Goal: Task Accomplishment & Management: Manage account settings

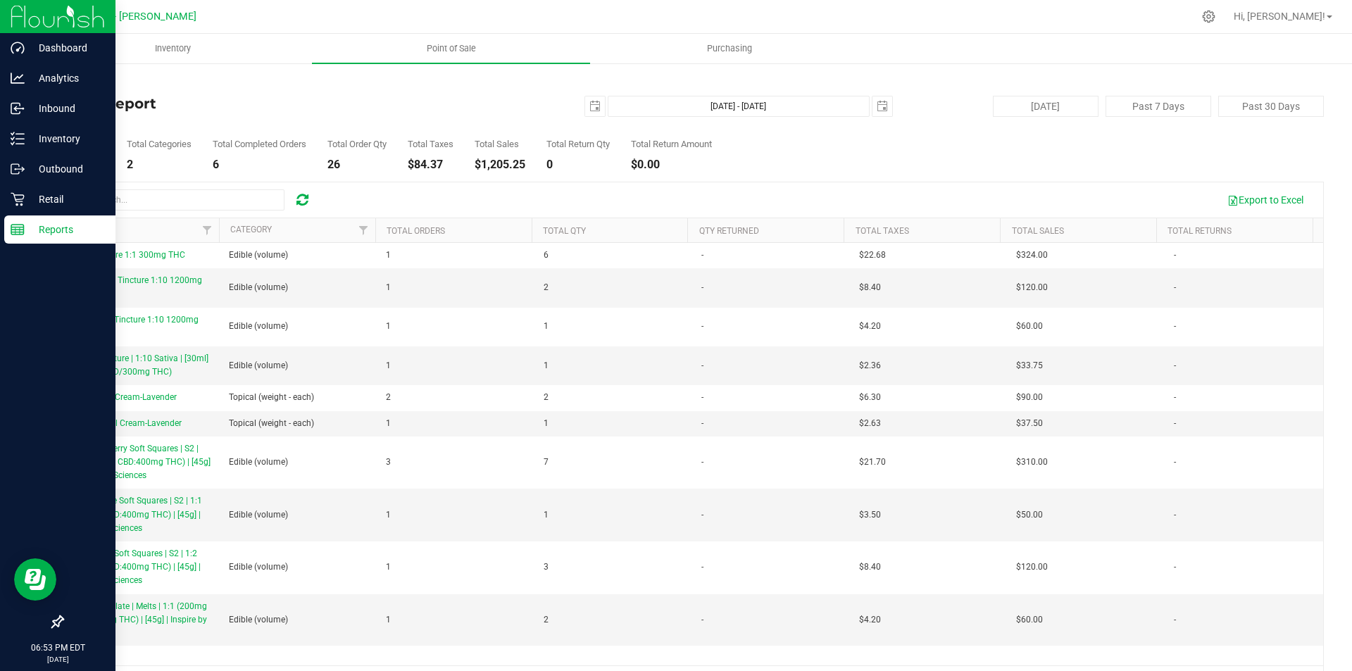
click at [61, 232] on p "Reports" at bounding box center [67, 229] width 85 height 17
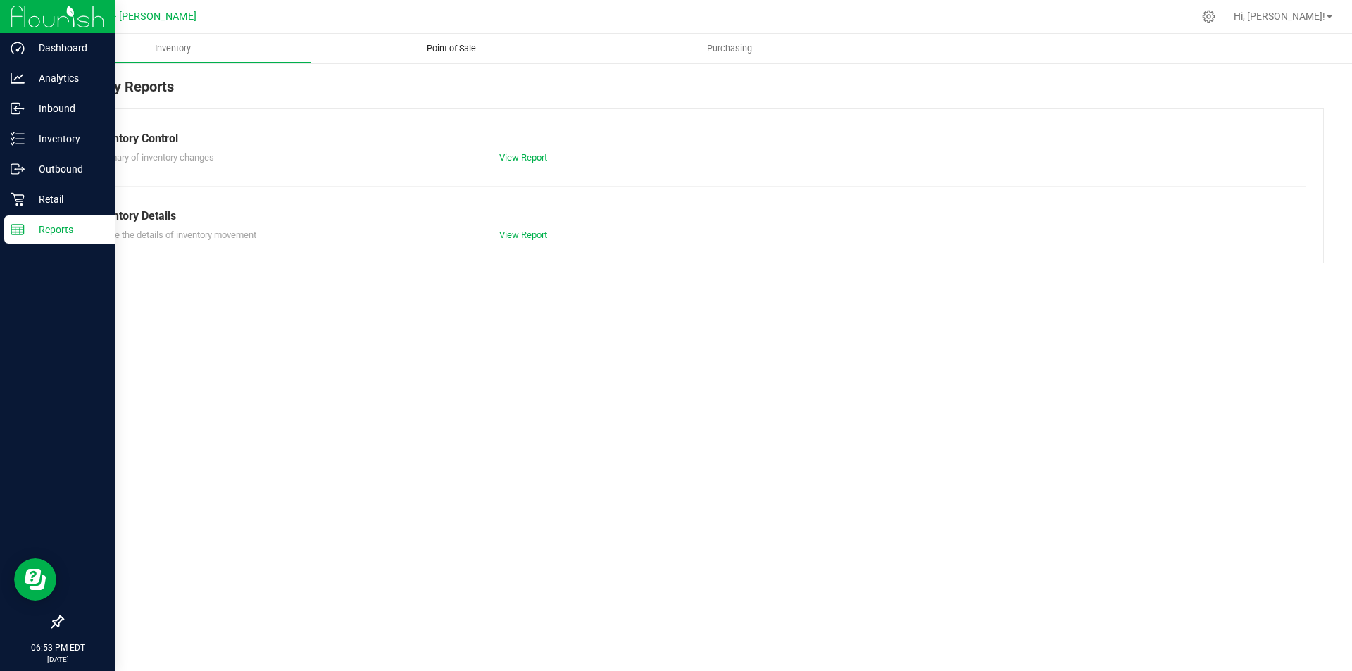
click at [450, 50] on span "Point of Sale" at bounding box center [451, 48] width 87 height 13
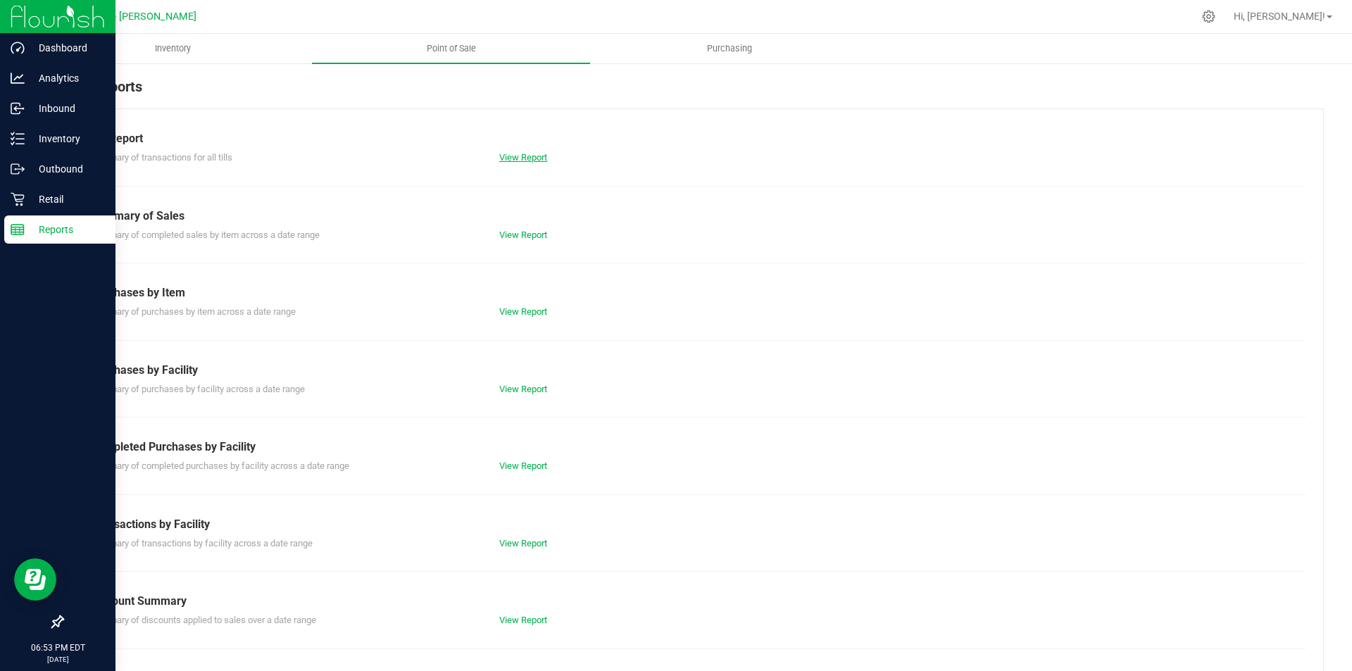
click at [517, 161] on link "View Report" at bounding box center [523, 157] width 48 height 11
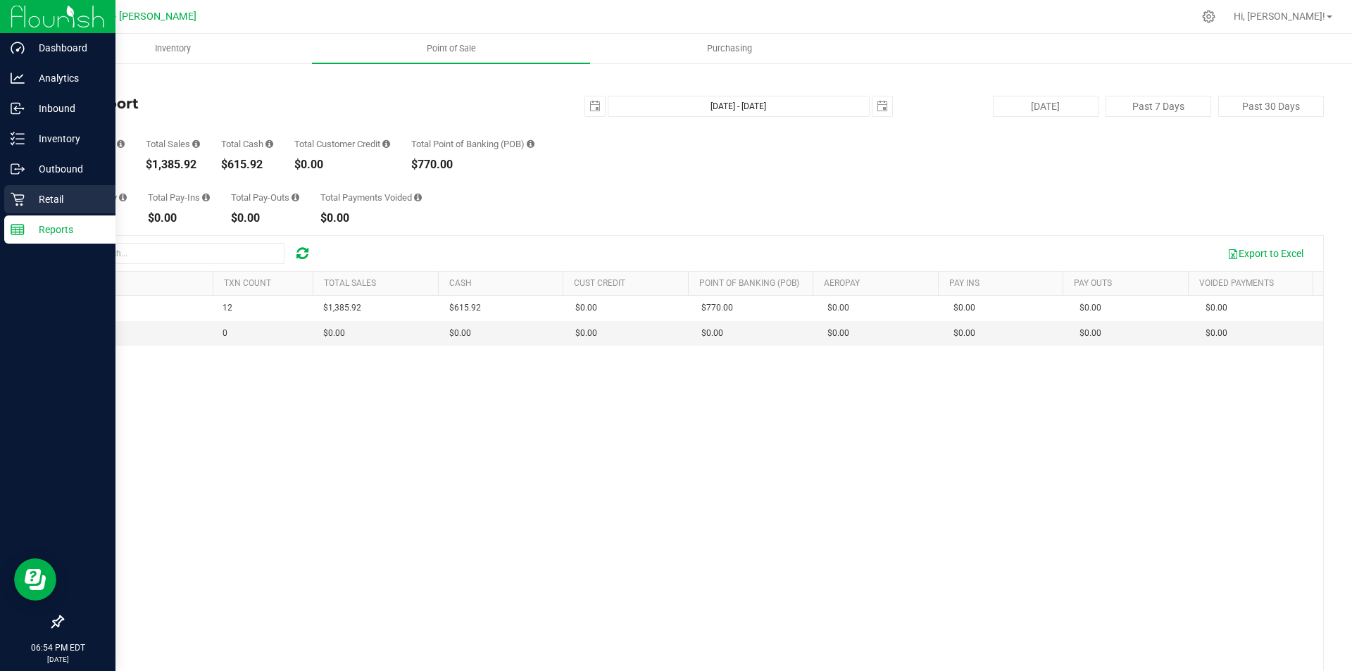
click at [61, 194] on p "Retail" at bounding box center [67, 199] width 85 height 17
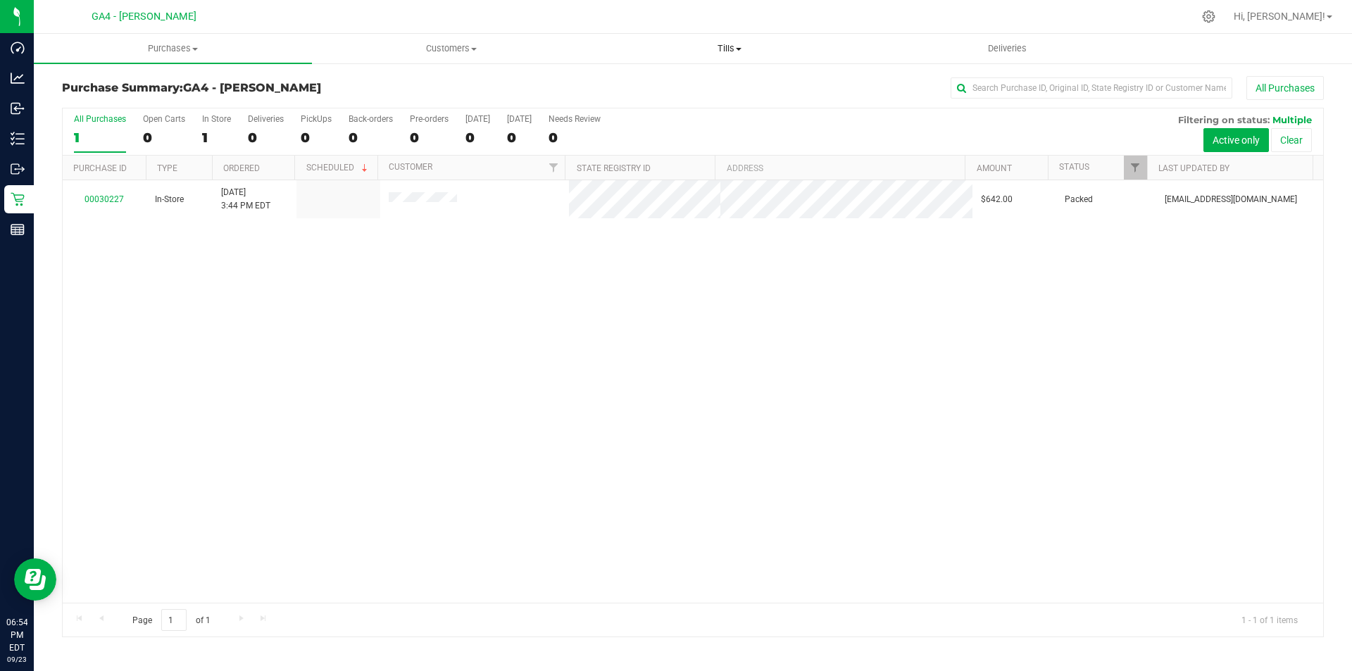
click at [723, 47] on span "Tills" at bounding box center [729, 48] width 277 height 13
click at [667, 87] on span "Manage tills" at bounding box center [637, 85] width 95 height 12
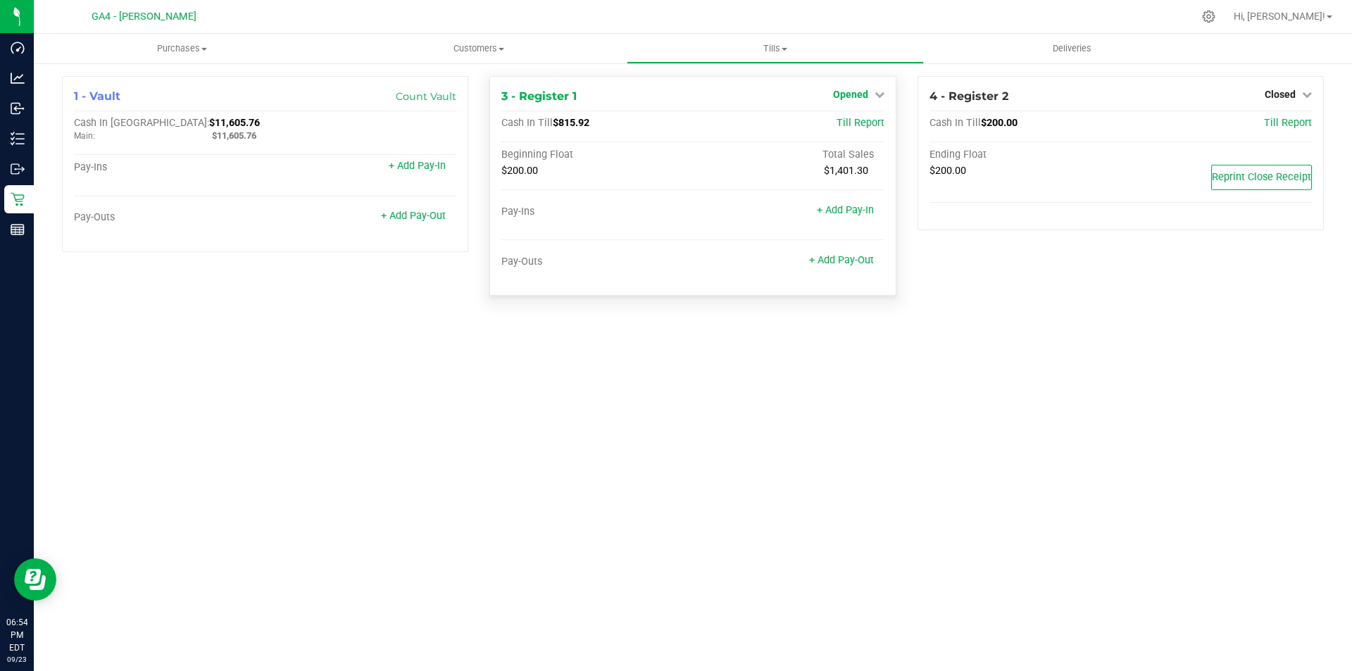
click at [875, 96] on icon at bounding box center [880, 94] width 10 height 10
click at [854, 124] on link "Close Till" at bounding box center [852, 123] width 38 height 11
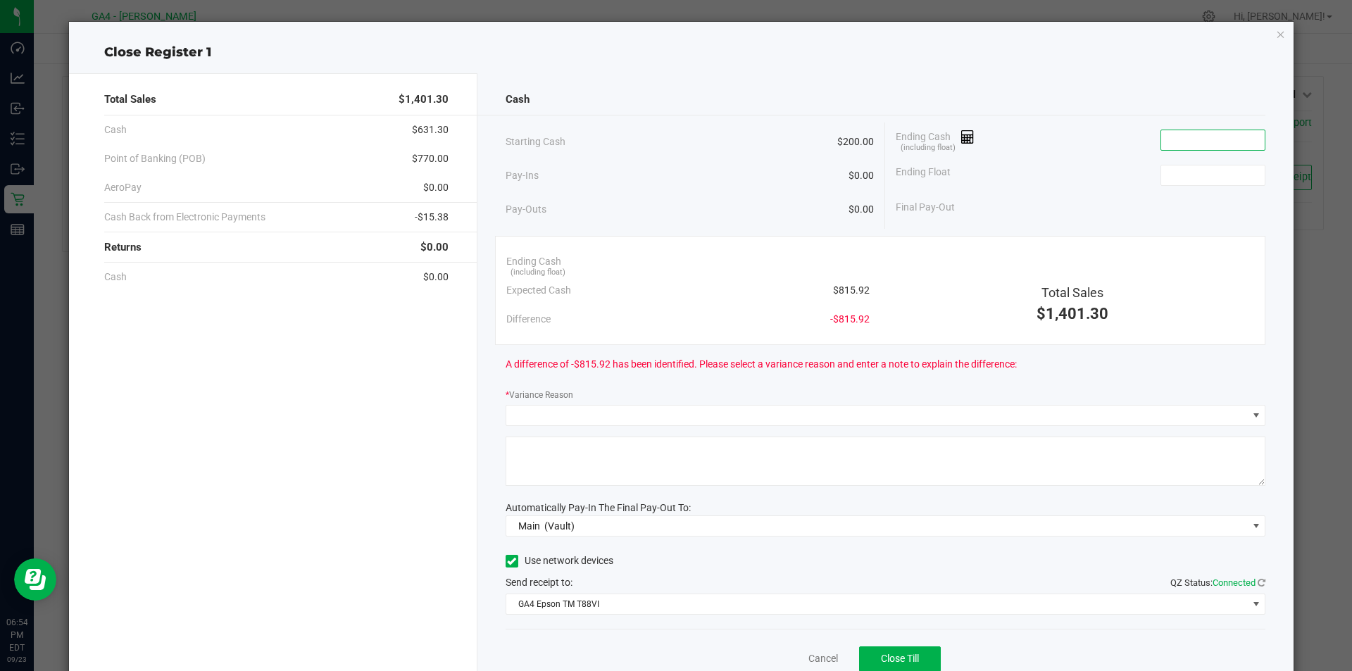
click at [1194, 139] on input at bounding box center [1213, 140] width 104 height 20
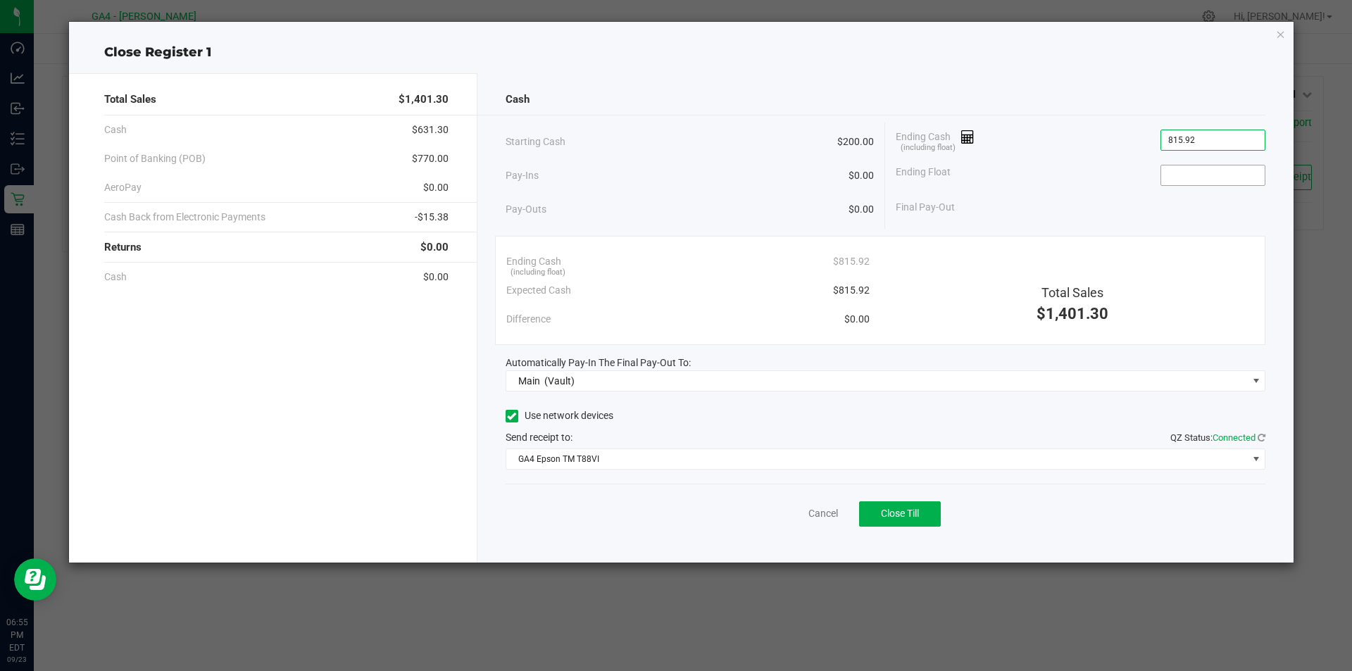
type input "$815.92"
click at [1180, 182] on input at bounding box center [1213, 175] width 104 height 20
type input "$200.00"
click at [999, 225] on div "Starting Cash $200.00 Pay-Ins $0.00 Pay-Outs $0.00 Ending Cash (including float…" at bounding box center [886, 176] width 761 height 106
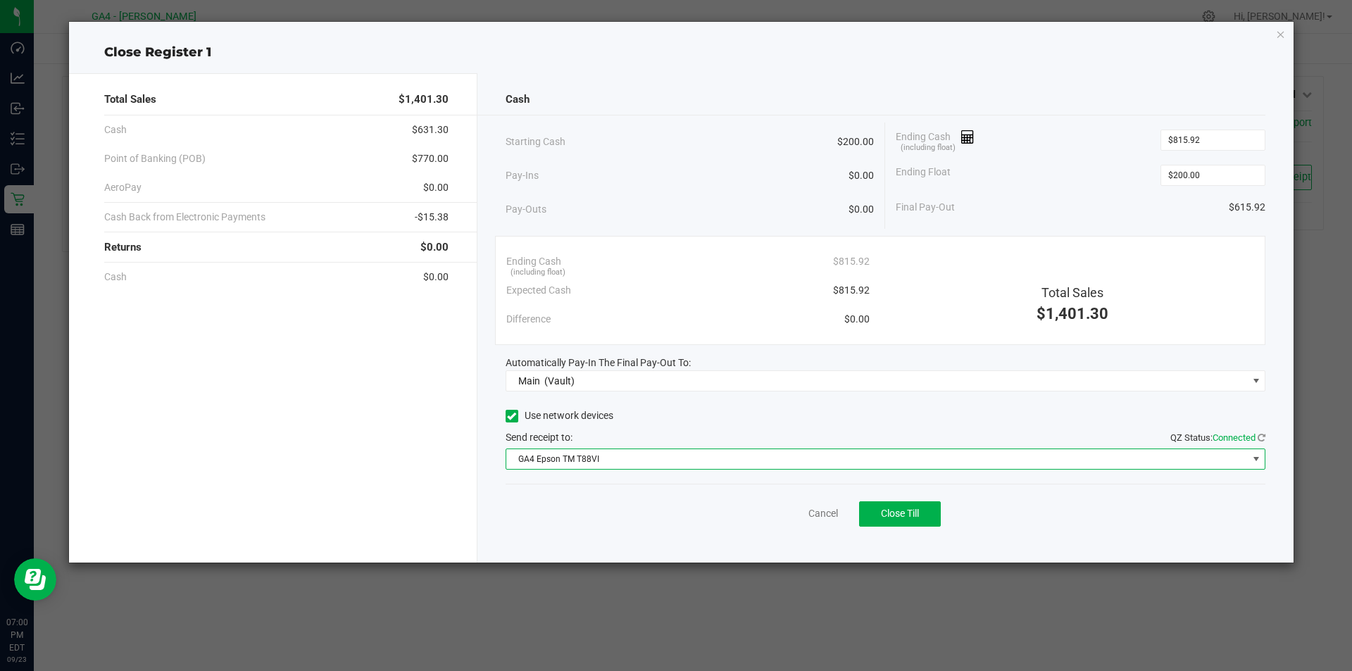
click at [1192, 466] on span "GA4 Epson TM T88VI" at bounding box center [877, 459] width 742 height 20
click at [516, 416] on icon at bounding box center [511, 416] width 9 height 0
click at [0, 0] on input "Use network devices" at bounding box center [0, 0] width 0 height 0
click at [700, 466] on span "[object Object]" at bounding box center [877, 459] width 742 height 20
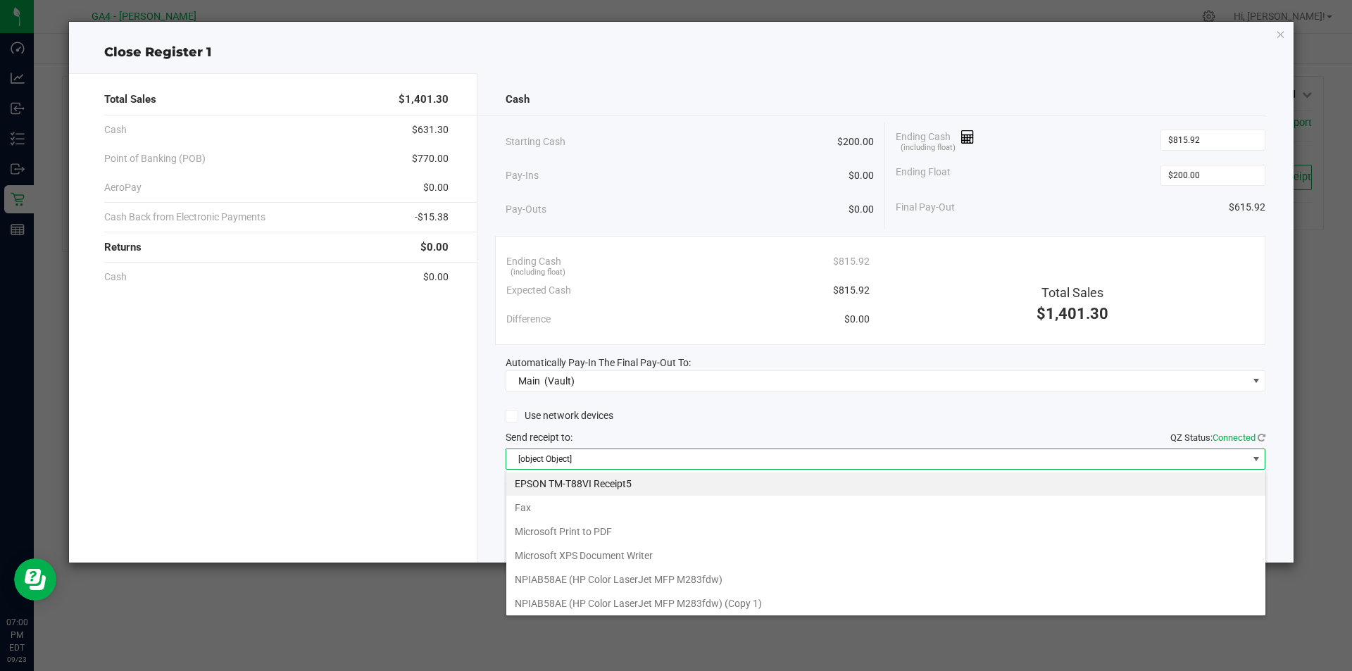
scroll to position [0, 0]
click at [616, 488] on Receipt5 "EPSON TM-T88VI Receipt5" at bounding box center [885, 485] width 759 height 24
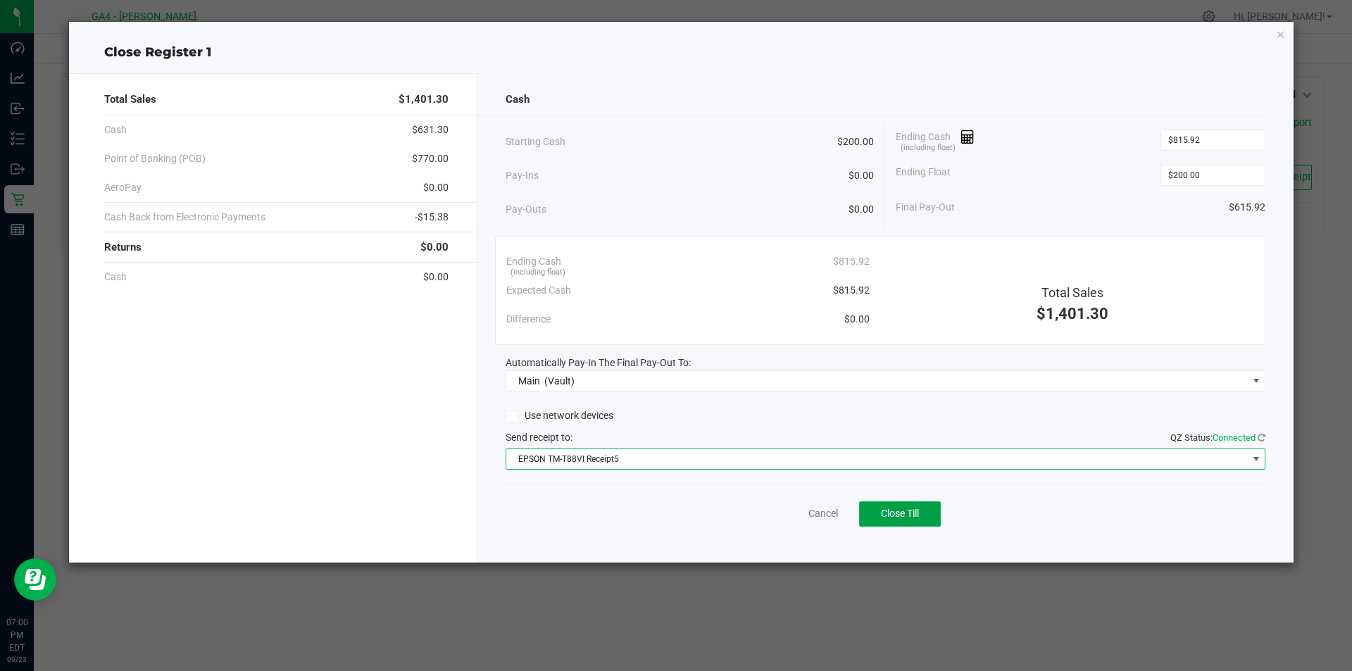
click at [916, 519] on span "Close Till" at bounding box center [900, 513] width 38 height 11
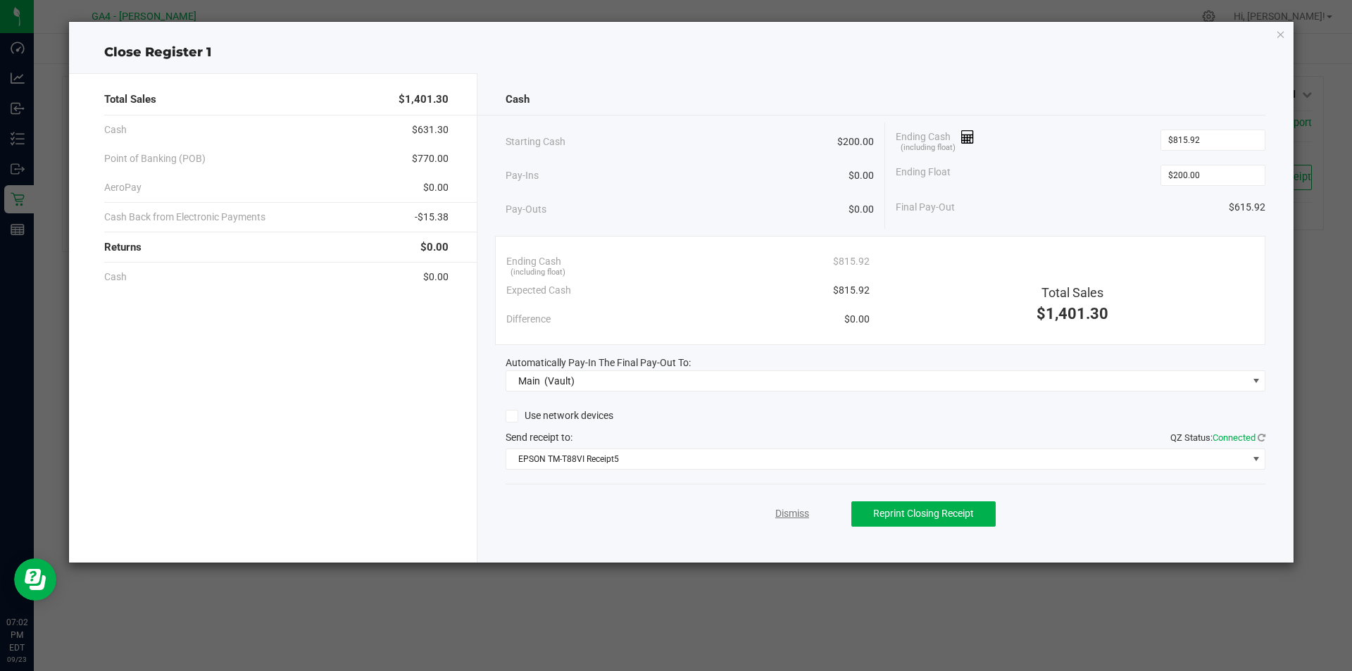
click at [794, 509] on link "Dismiss" at bounding box center [792, 513] width 34 height 15
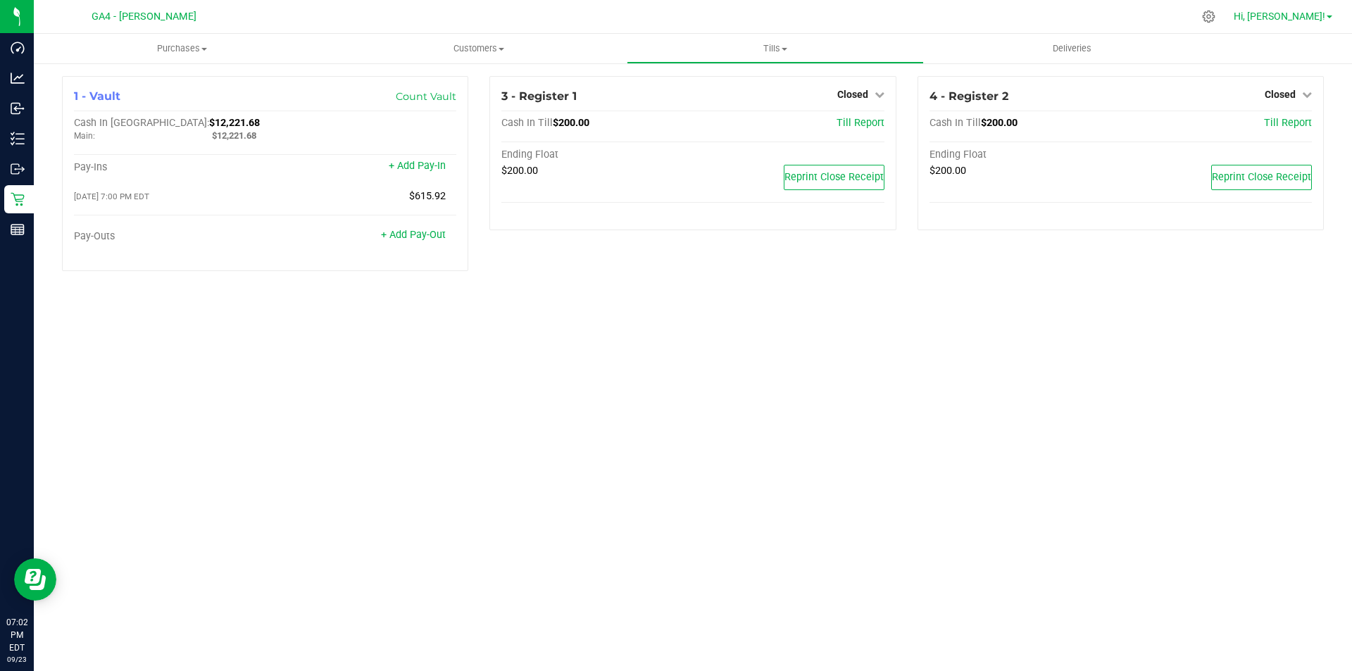
click at [1317, 18] on span "Hi, [PERSON_NAME]!" at bounding box center [1280, 16] width 92 height 11
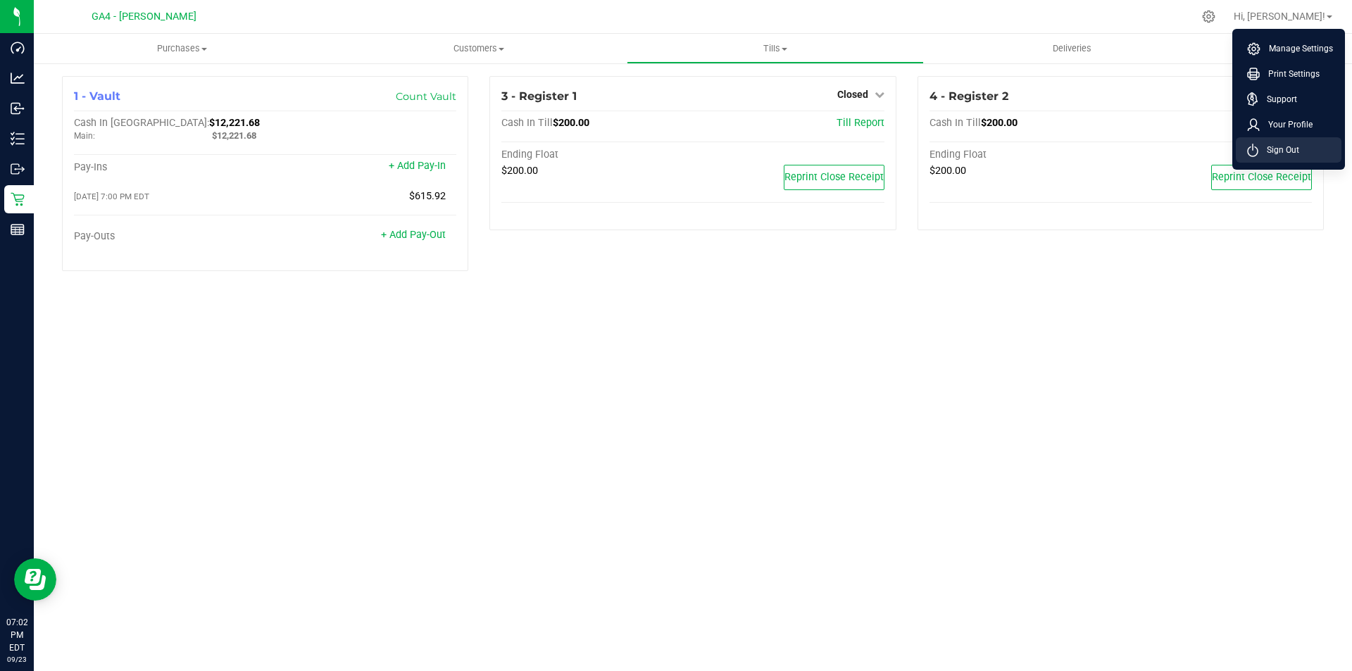
click at [1277, 146] on span "Sign Out" at bounding box center [1278, 150] width 41 height 14
